Goal: Task Accomplishment & Management: Use online tool/utility

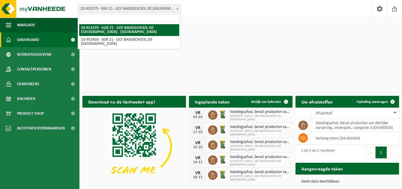
click at [167, 9] on span "10-952379 - SGR 21 - GO! BASISSCHOOL DE [GEOGRAPHIC_DATA] - [GEOGRAPHIC_DATA]" at bounding box center [129, 9] width 102 height 8
click at [217, 13] on div "Vestiging: 10-952379 - SGR 21 - GO! BASISSCHOOL DE WERELDBRUG - OUDENAARDE 10-9…" at bounding box center [201, 9] width 402 height 18
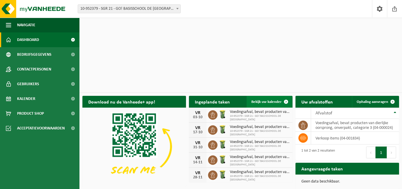
click at [266, 100] on span "Bekijk uw kalender" at bounding box center [266, 102] width 30 height 4
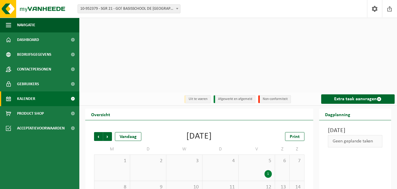
scroll to position [29, 0]
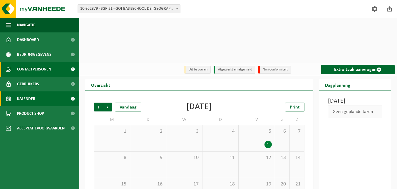
click at [39, 68] on span "Contactpersonen" at bounding box center [34, 69] width 34 height 15
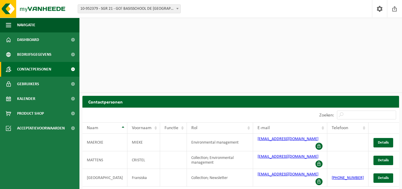
click at [106, 7] on span "10-952379 - SGR 21 - GO! BASISSCHOOL DE [GEOGRAPHIC_DATA] - [GEOGRAPHIC_DATA]" at bounding box center [129, 9] width 102 height 8
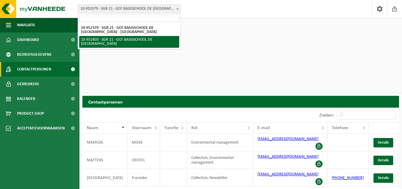
select select "143358"
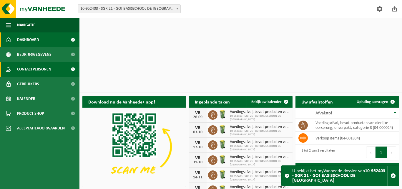
click at [40, 69] on span "Contactpersonen" at bounding box center [34, 69] width 34 height 15
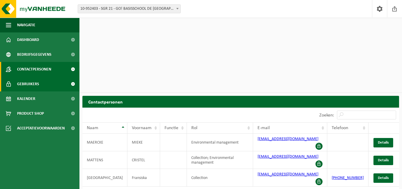
click at [41, 86] on link "Gebruikers" at bounding box center [39, 83] width 79 height 15
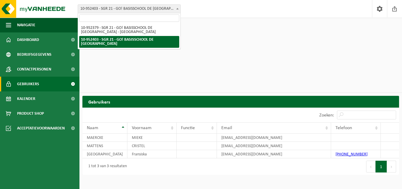
click at [144, 7] on span "10-952403 - SGR 21 - GO! BASISSCHOOL DE [GEOGRAPHIC_DATA]" at bounding box center [129, 9] width 102 height 8
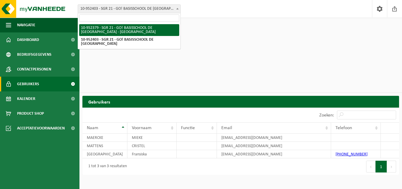
select select "143353"
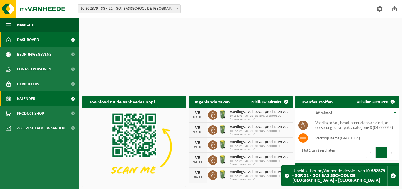
click at [31, 98] on span "Kalender" at bounding box center [26, 98] width 18 height 15
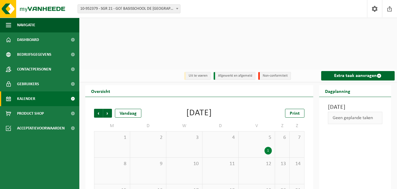
scroll to position [29, 0]
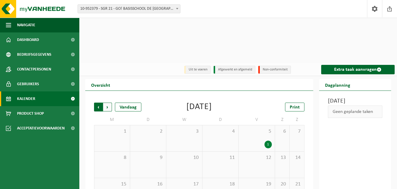
click at [106, 102] on span "Volgende" at bounding box center [107, 106] width 9 height 9
click at [97, 102] on span "Vorige" at bounding box center [98, 106] width 9 height 9
click at [363, 93] on div "Vrijdag 26 september 2025 Geen geplande taken" at bounding box center [355, 161] width 72 height 140
click at [107, 102] on span "Volgende" at bounding box center [107, 106] width 9 height 9
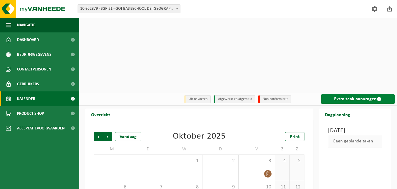
click at [355, 94] on link "Extra taak aanvragen" at bounding box center [359, 98] width 74 height 9
